Goal: Task Accomplishment & Management: Use online tool/utility

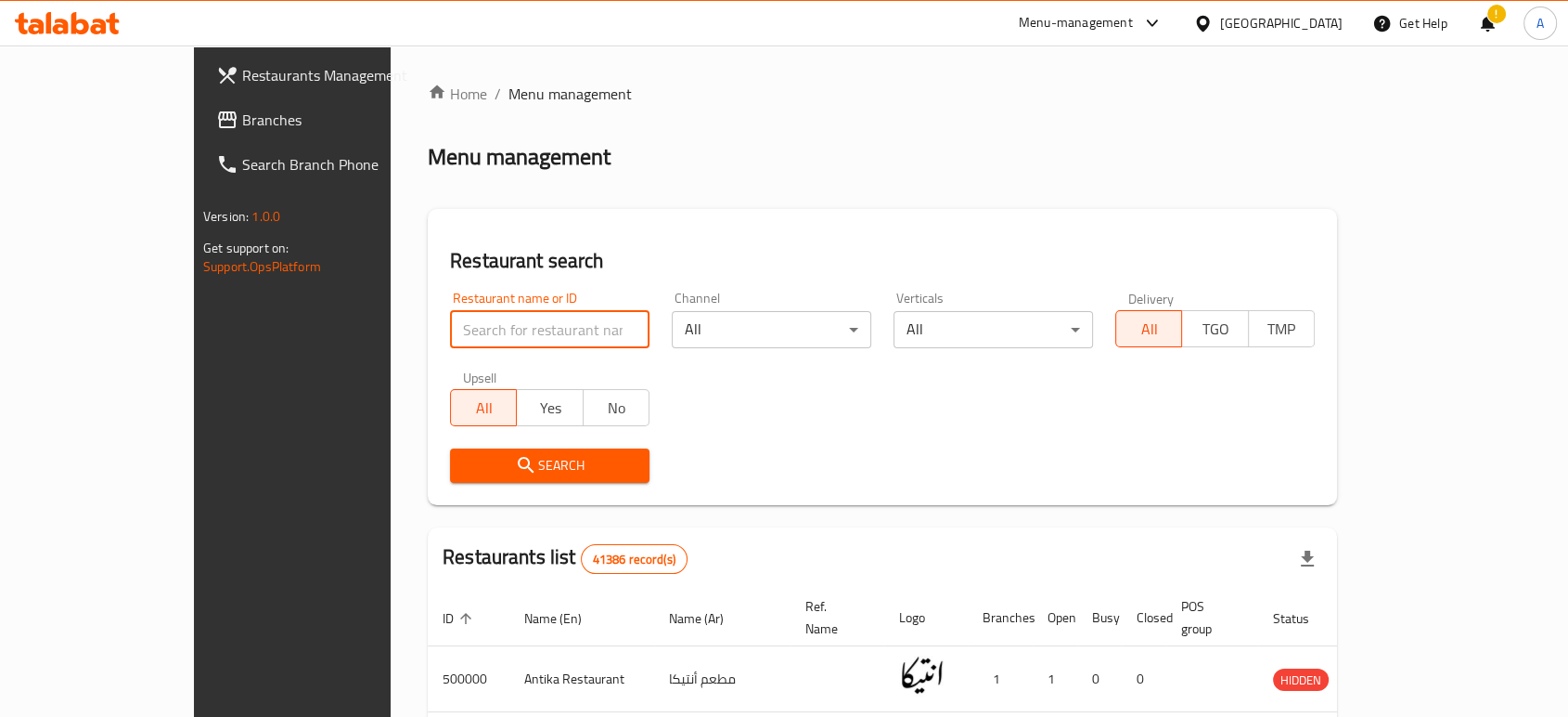
type input "Monginis"
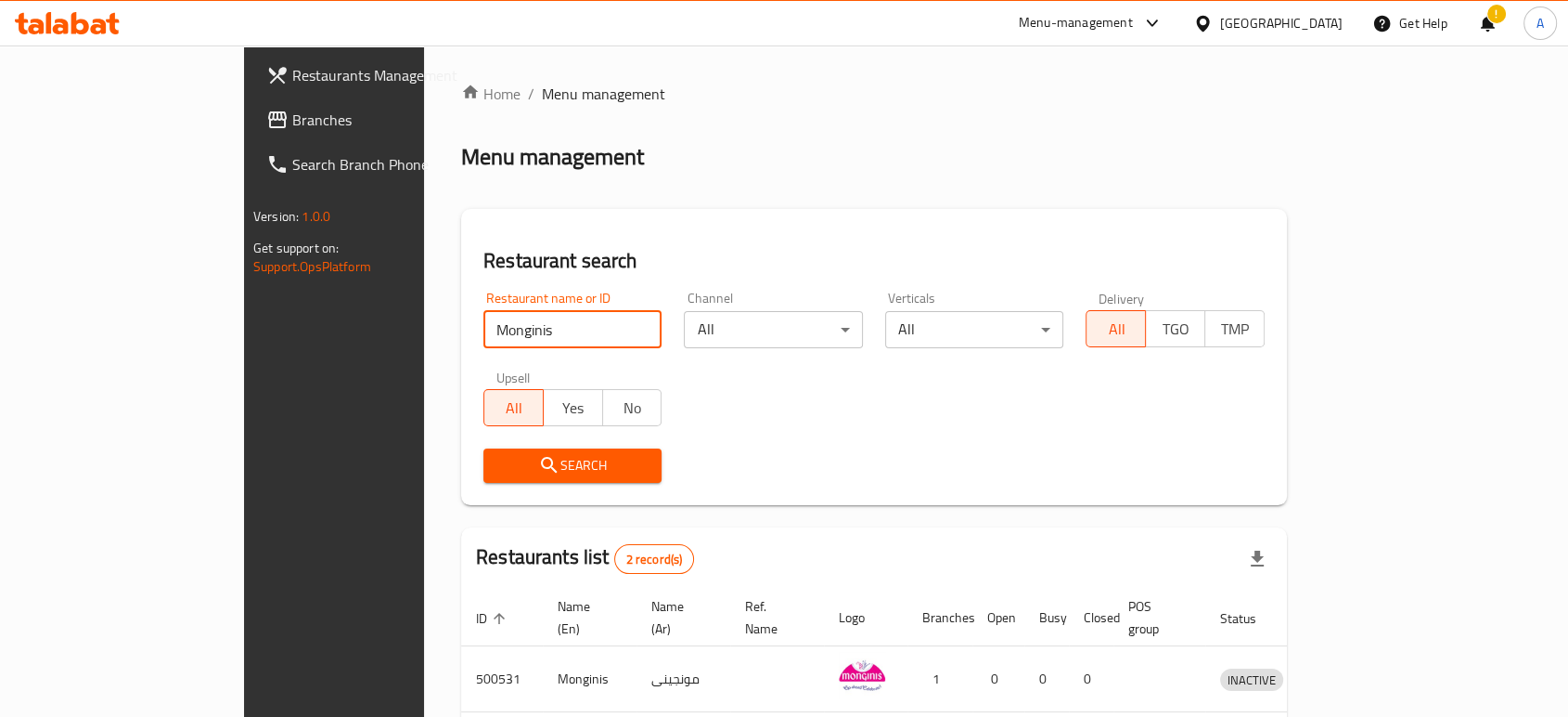
scroll to position [139, 0]
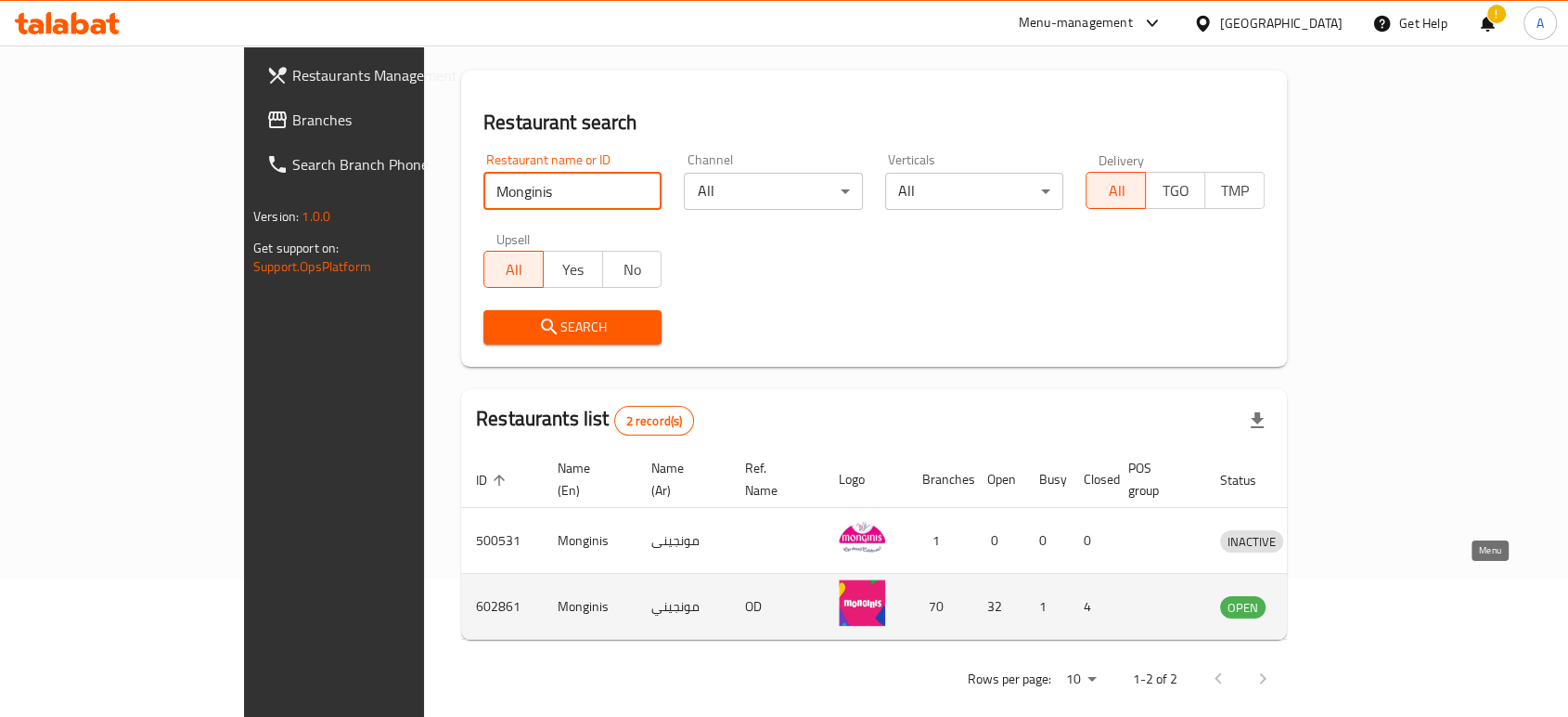
click at [1342, 595] on icon "enhanced table" at bounding box center [1331, 606] width 22 height 22
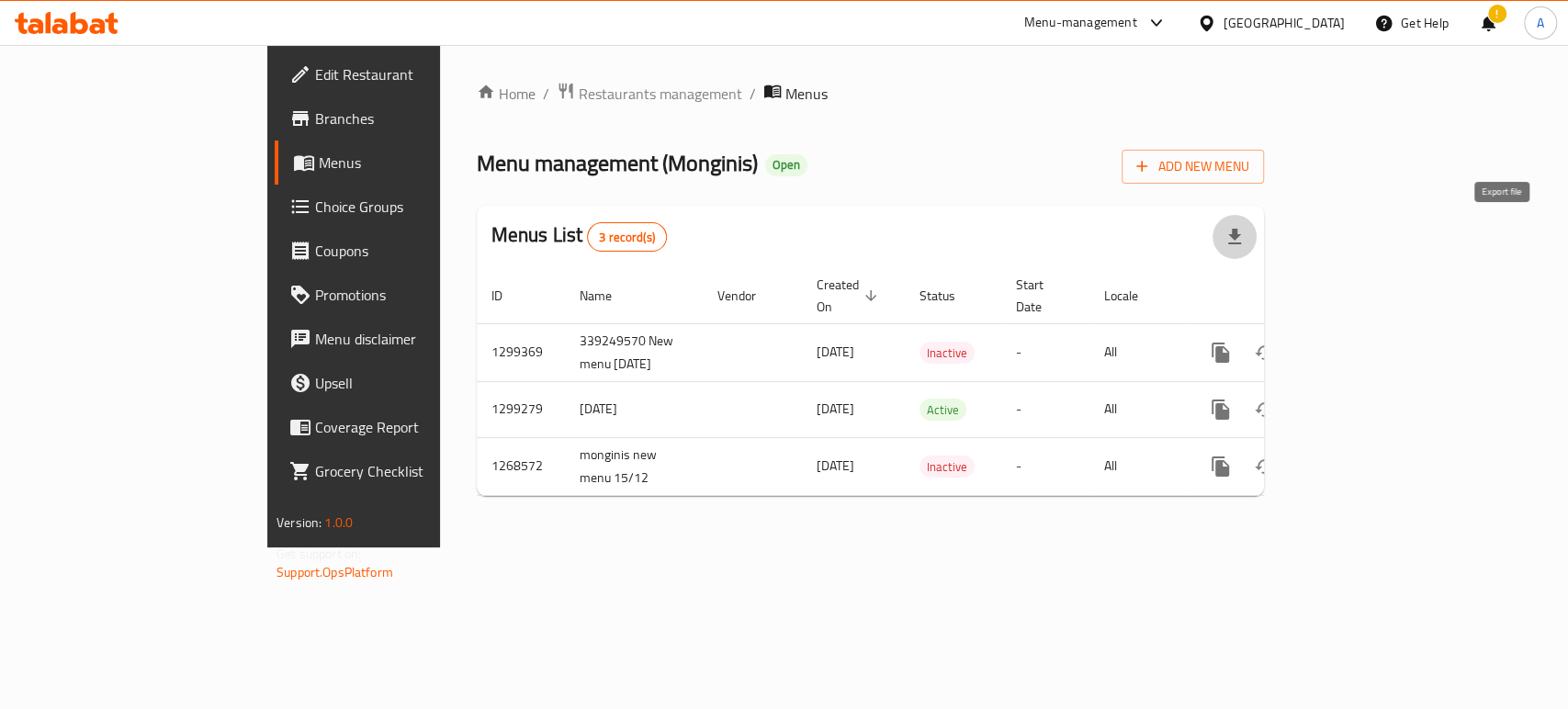
click at [1245, 235] on icon "button" at bounding box center [1234, 237] width 22 height 22
click at [1010, 198] on div "Home / Restaurants management / Menus Menu management ( Monginis ) Open Add New…" at bounding box center [870, 296] width 787 height 429
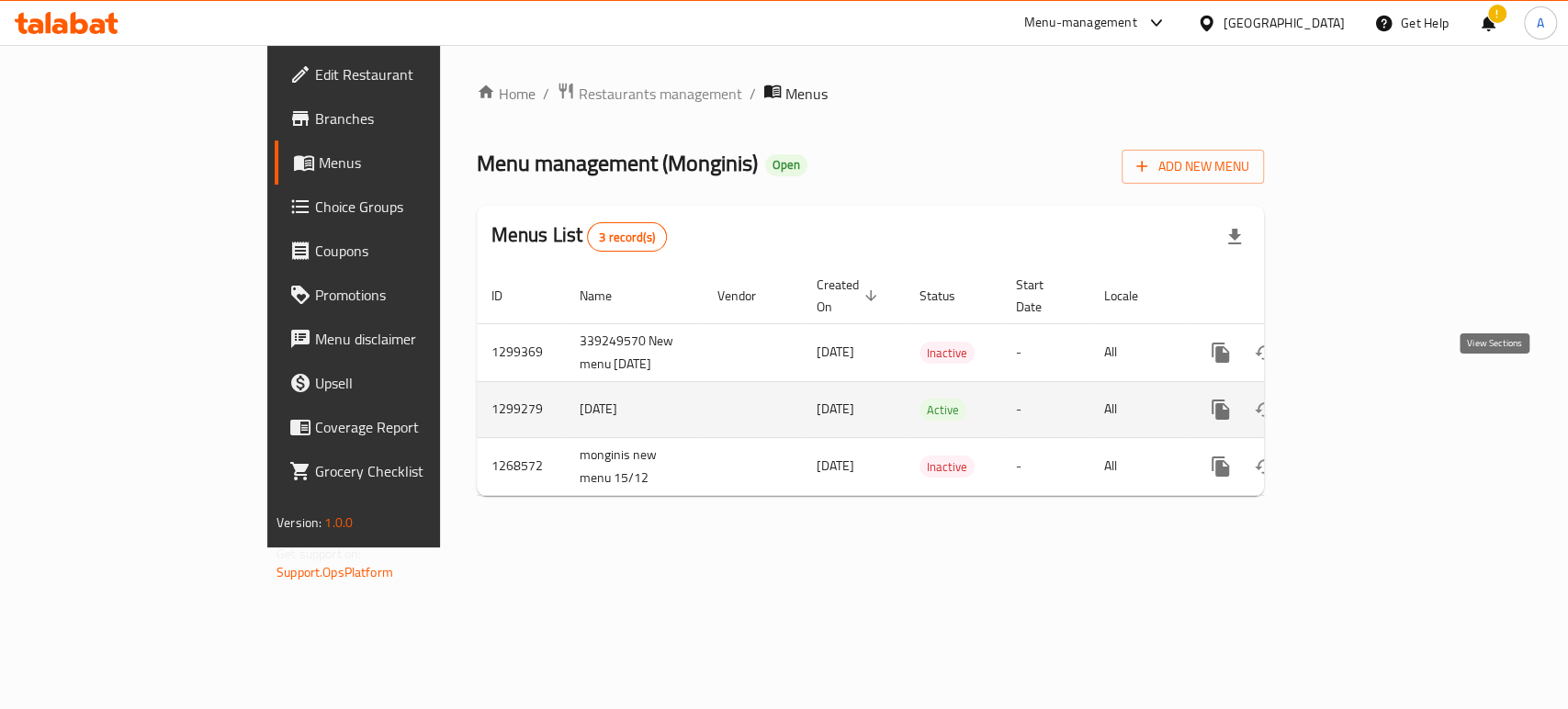
click at [1375, 387] on link "enhanced table" at bounding box center [1353, 410] width 45 height 44
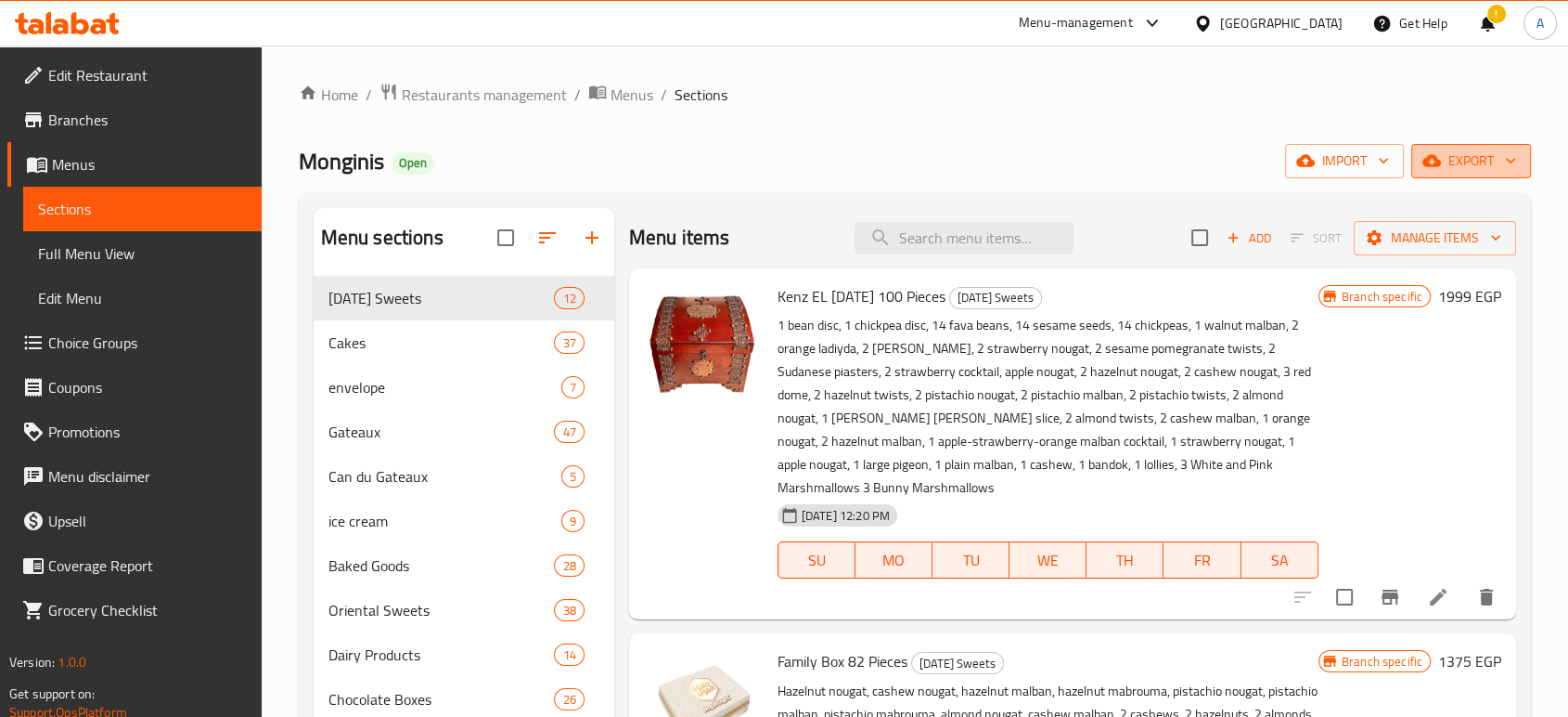
click at [1477, 159] on span "export" at bounding box center [1471, 160] width 90 height 23
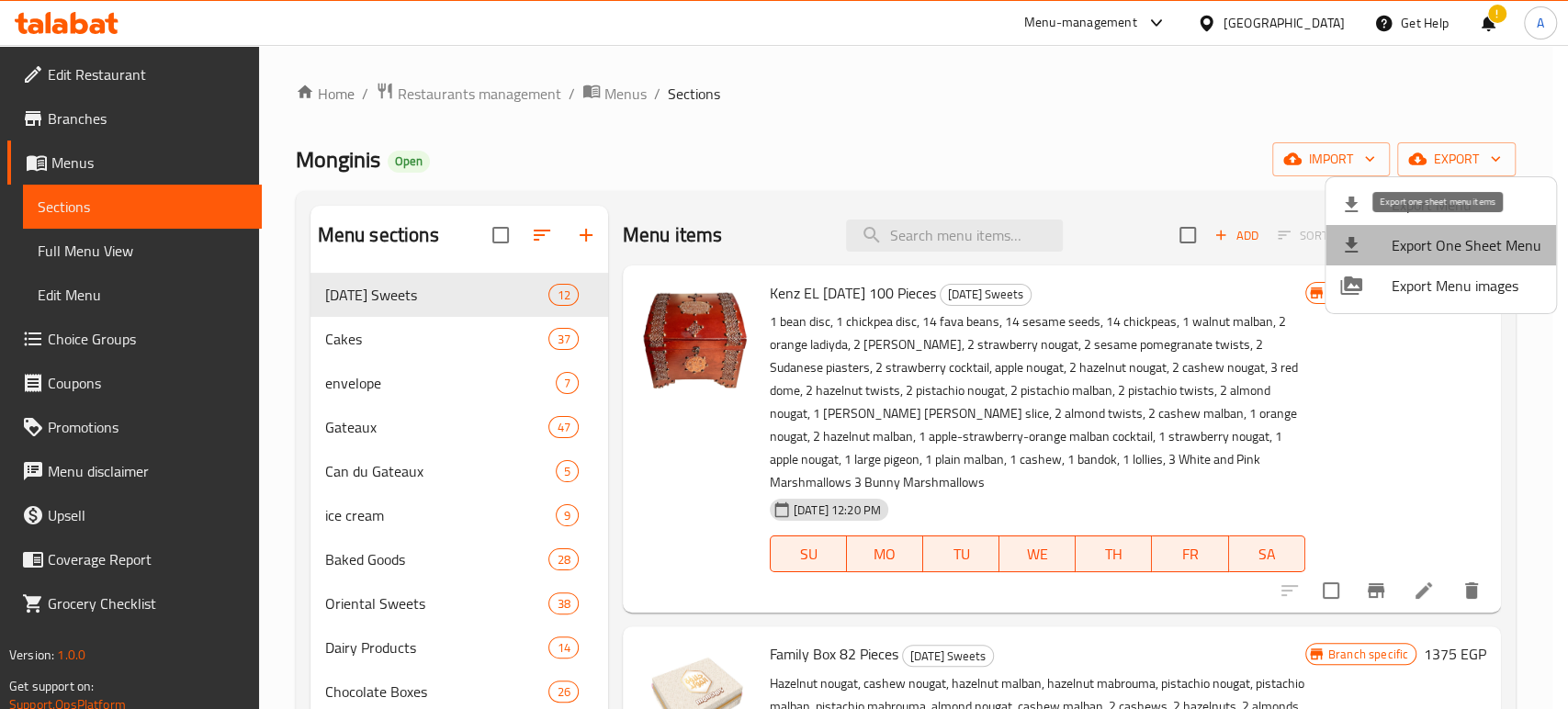
click at [1448, 243] on span "Export One Sheet Menu" at bounding box center [1466, 246] width 149 height 22
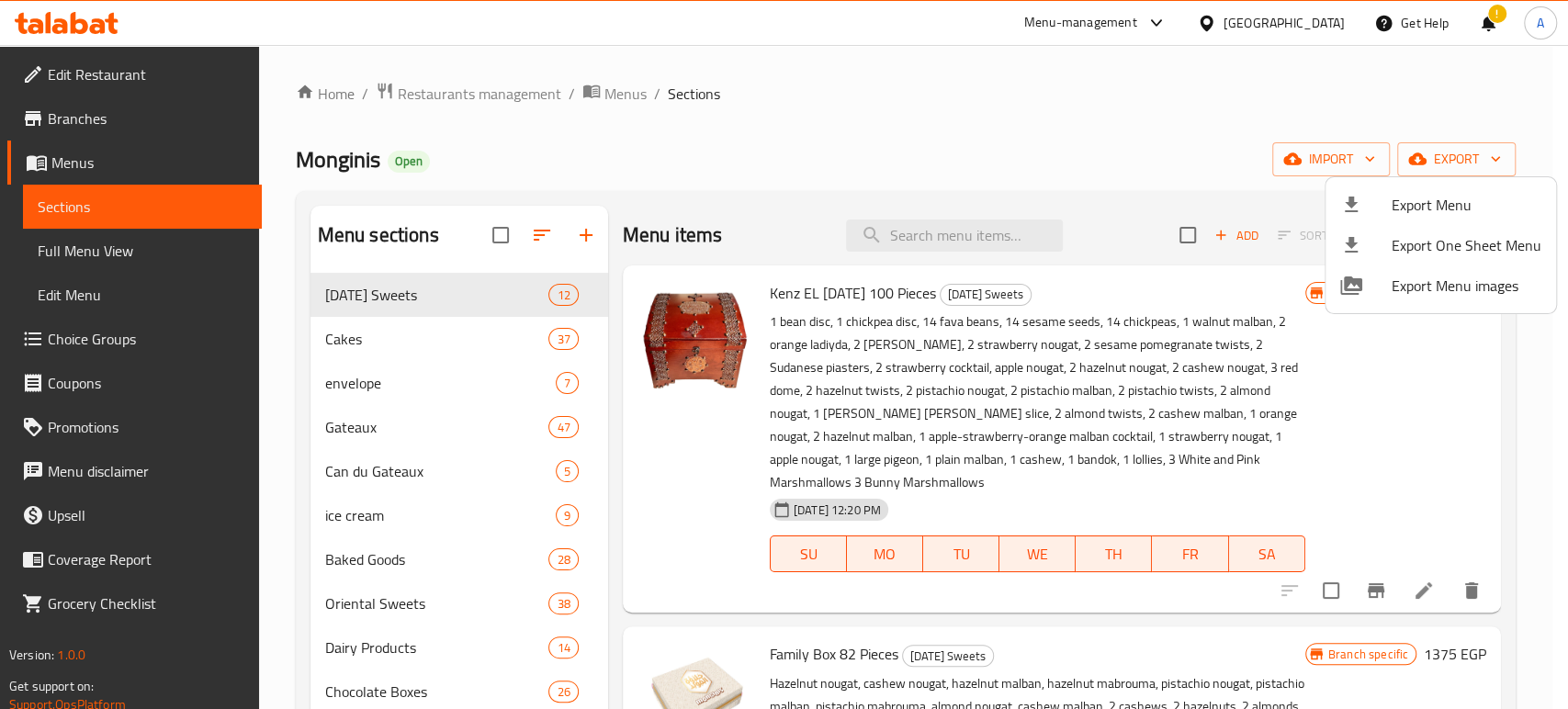
click at [1005, 161] on div at bounding box center [784, 354] width 1568 height 709
